Goal: Task Accomplishment & Management: Manage account settings

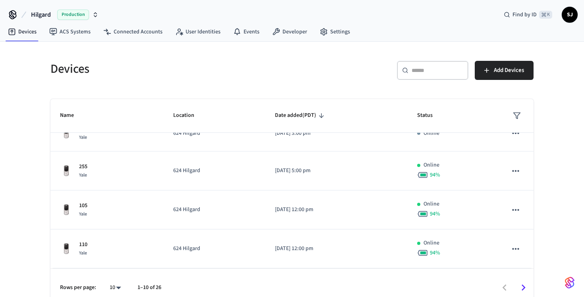
scroll to position [10, 0]
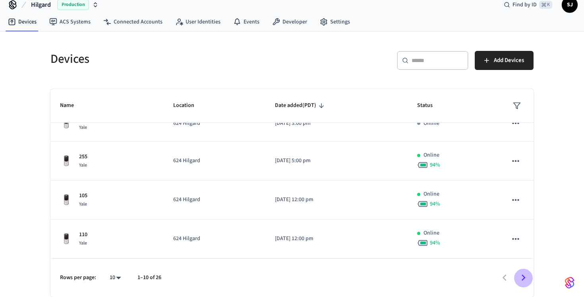
click at [529, 274] on icon "Go to next page" at bounding box center [523, 277] width 12 height 12
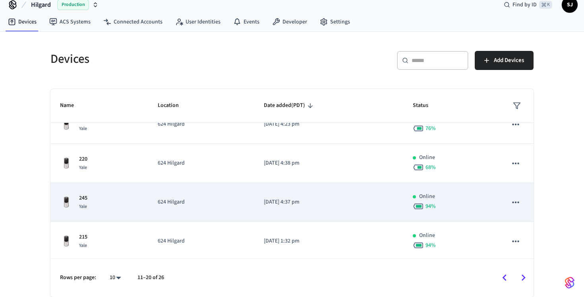
scroll to position [251, 0]
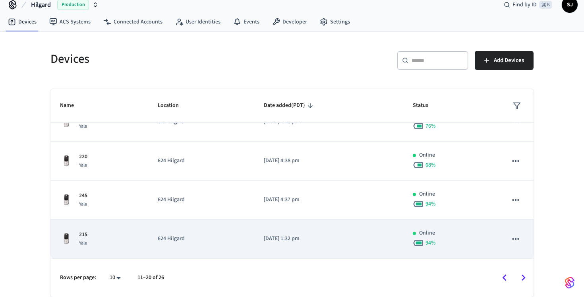
click at [319, 237] on p "[DATE] 1:32 pm" at bounding box center [329, 238] width 130 height 8
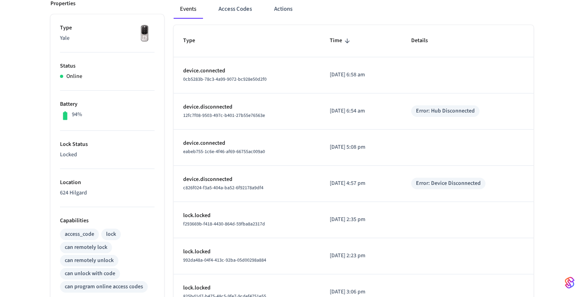
scroll to position [47, 0]
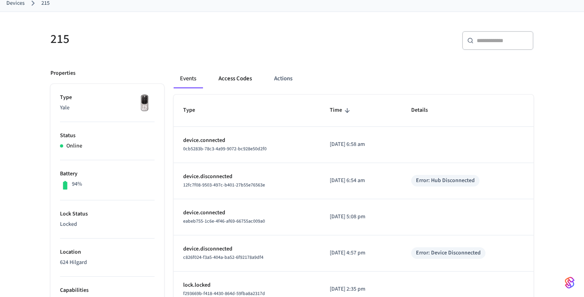
click at [236, 79] on button "Access Codes" at bounding box center [235, 78] width 46 height 19
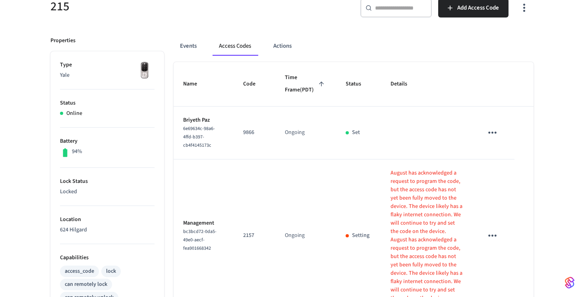
scroll to position [39, 0]
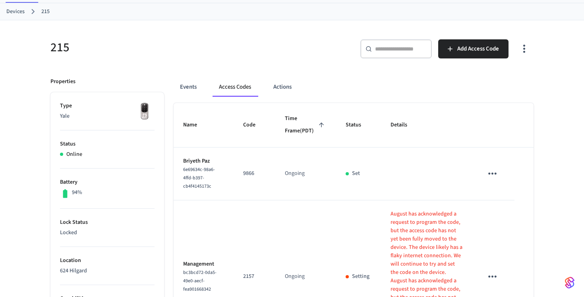
click at [490, 59] on div "​ ​ Add Access Code" at bounding box center [415, 51] width 237 height 25
click at [483, 51] on span "Add Access Code" at bounding box center [478, 49] width 42 height 10
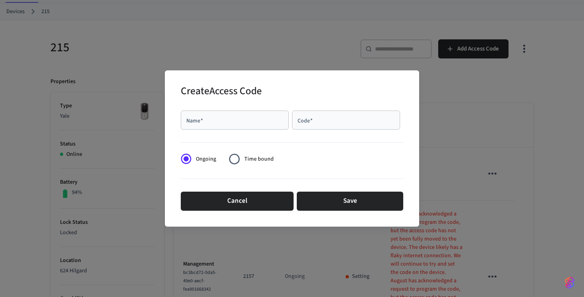
click at [231, 126] on div "Name   *" at bounding box center [235, 119] width 108 height 19
type input "**********"
click at [326, 127] on div "Code   *" at bounding box center [346, 119] width 108 height 19
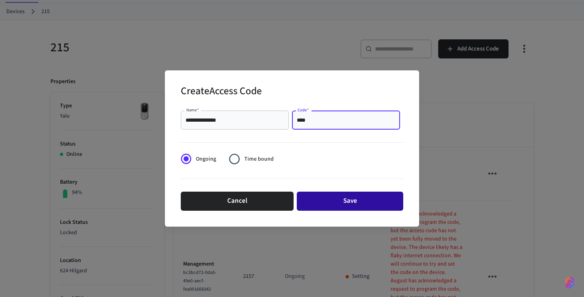
type input "****"
click at [387, 205] on button "Save" at bounding box center [350, 200] width 106 height 19
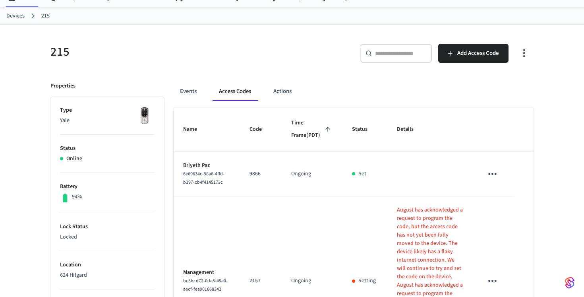
scroll to position [27, 0]
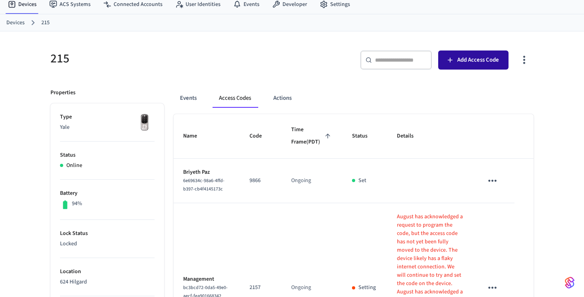
click at [485, 65] on button "Add Access Code" at bounding box center [473, 59] width 70 height 19
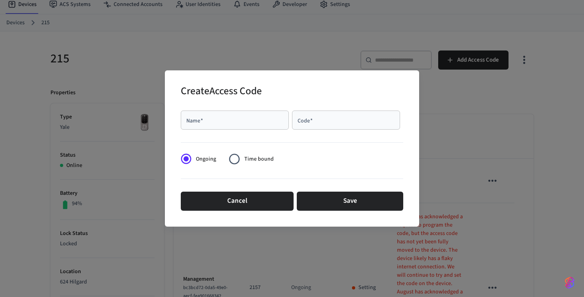
click at [278, 117] on input "Name   *" at bounding box center [234, 120] width 98 height 8
type input "**********"
click at [304, 121] on input "Code   *" at bounding box center [346, 120] width 98 height 8
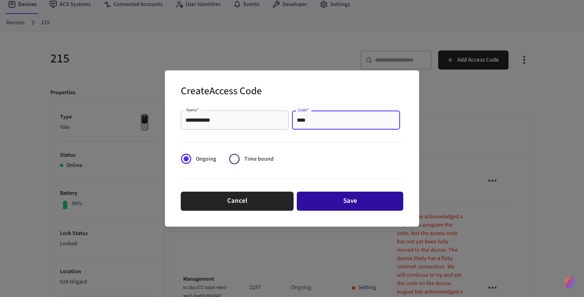
type input "****"
click at [350, 203] on button "Save" at bounding box center [350, 200] width 106 height 19
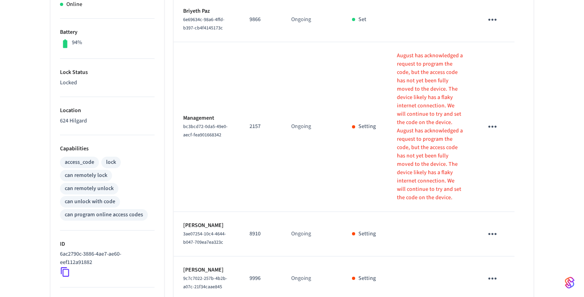
scroll to position [211, 0]
